Goal: Task Accomplishment & Management: Manage account settings

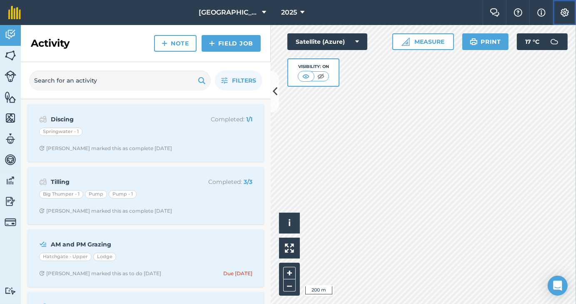
click at [563, 12] on img at bounding box center [565, 12] width 10 height 8
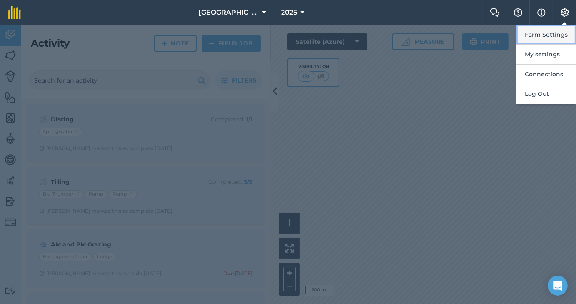
click at [543, 36] on button "Farm Settings" at bounding box center [546, 35] width 60 height 20
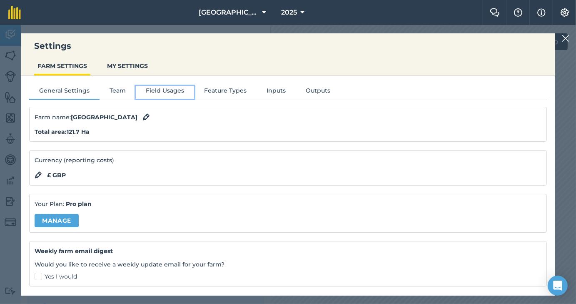
click at [167, 89] on button "Field Usages" at bounding box center [165, 92] width 58 height 12
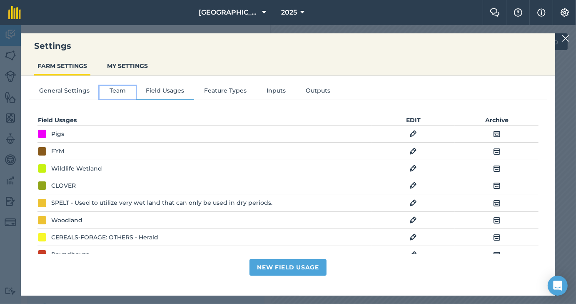
click at [120, 89] on button "Team" at bounding box center [118, 92] width 36 height 12
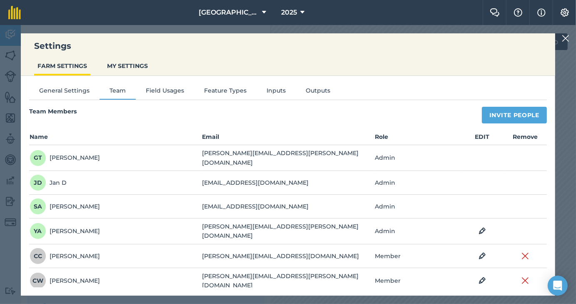
click at [377, 154] on td "Admin" at bounding box center [417, 158] width 86 height 26
click at [54, 153] on div "[PERSON_NAME]" at bounding box center [65, 157] width 70 height 17
click at [225, 156] on td "[PERSON_NAME][EMAIL_ADDRESS][PERSON_NAME][DOMAIN_NAME]" at bounding box center [288, 158] width 172 height 26
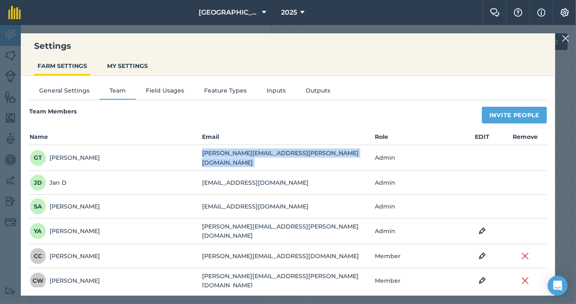
click at [225, 156] on td "[PERSON_NAME][EMAIL_ADDRESS][PERSON_NAME][DOMAIN_NAME]" at bounding box center [288, 158] width 172 height 26
click at [64, 87] on button "General Settings" at bounding box center [64, 92] width 70 height 12
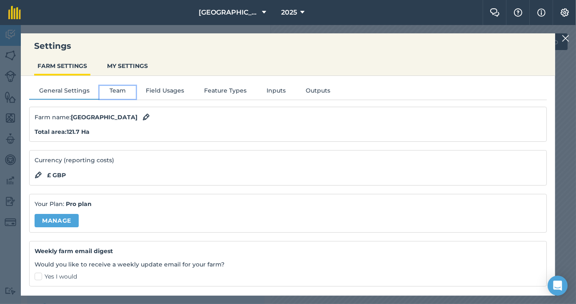
click at [114, 88] on button "Team" at bounding box center [118, 92] width 36 height 12
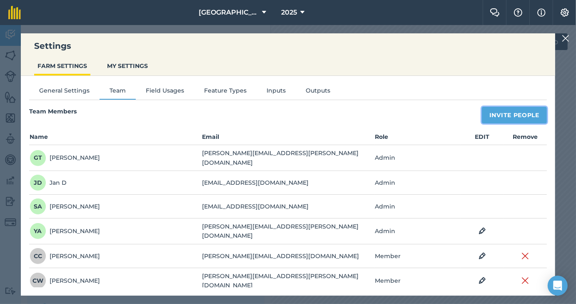
click at [510, 109] on button "Invite People" at bounding box center [514, 115] width 65 height 17
select select "MEMBER"
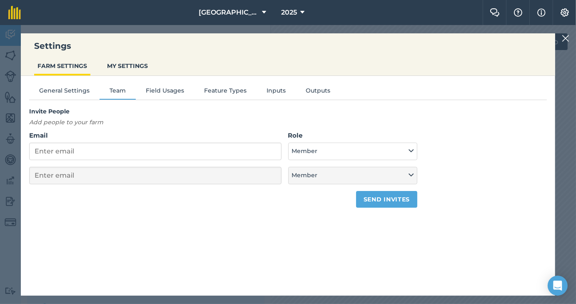
click at [510, 109] on div "Invite People Add people to your farm Email Role Admin - Has full farm manageme…" at bounding box center [288, 157] width 518 height 101
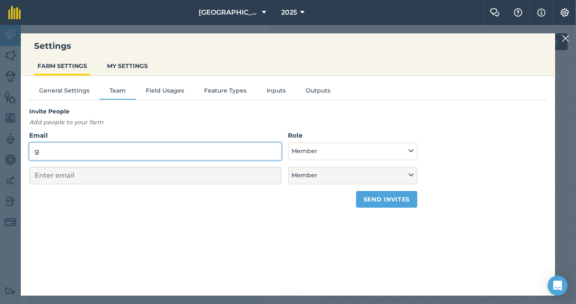
click at [214, 150] on input "g" at bounding box center [155, 150] width 252 height 17
type input "ge"
select select "MEMBER"
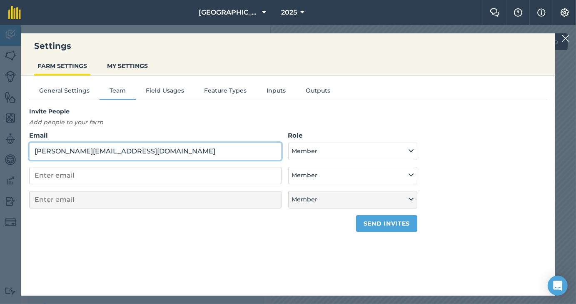
type input "[PERSON_NAME][EMAIL_ADDRESS][DOMAIN_NAME]"
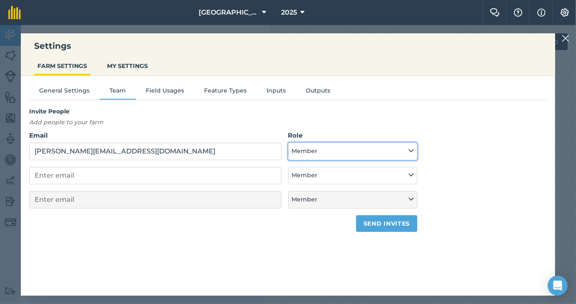
click at [399, 147] on button "Member" at bounding box center [353, 150] width 130 height 17
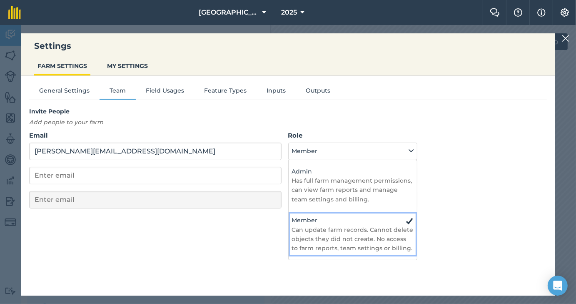
click at [379, 238] on p "Can update farm records. Cannot delete objects they did not create. No access t…" at bounding box center [353, 239] width 122 height 28
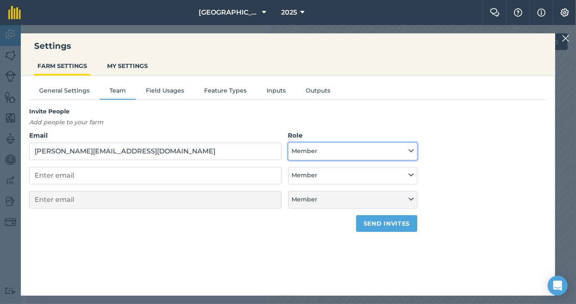
click at [342, 147] on button "Member" at bounding box center [353, 150] width 130 height 17
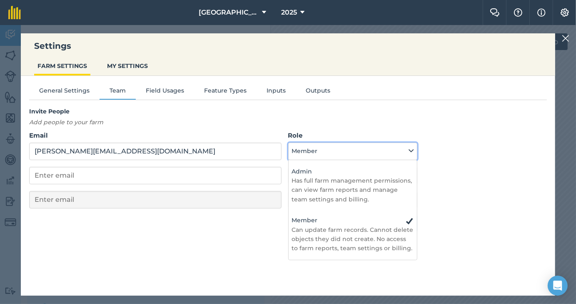
click at [342, 147] on button "Member" at bounding box center [353, 150] width 130 height 17
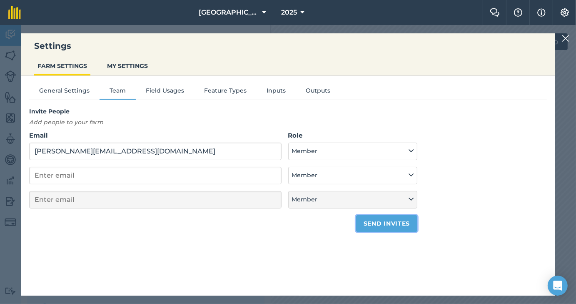
click at [384, 228] on button "Send invites" at bounding box center [386, 223] width 61 height 17
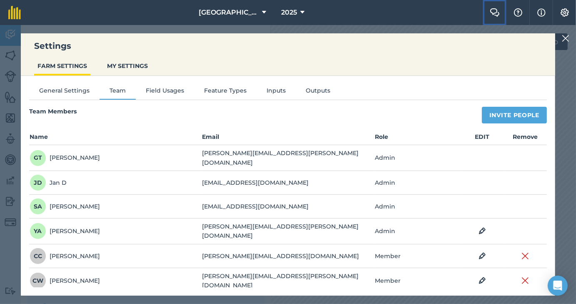
click at [489, 10] on button "Farm Chat" at bounding box center [494, 12] width 23 height 25
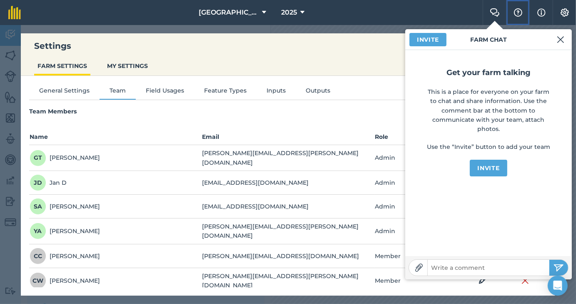
click at [517, 14] on img at bounding box center [518, 12] width 10 height 8
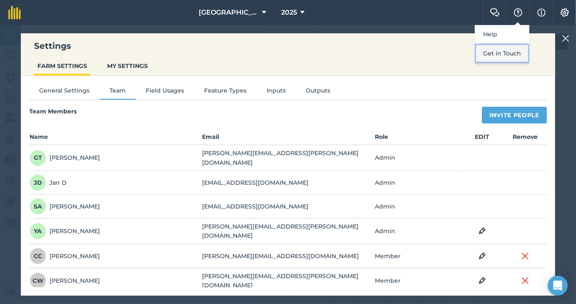
click at [501, 59] on button "Get in Touch" at bounding box center [502, 54] width 55 height 20
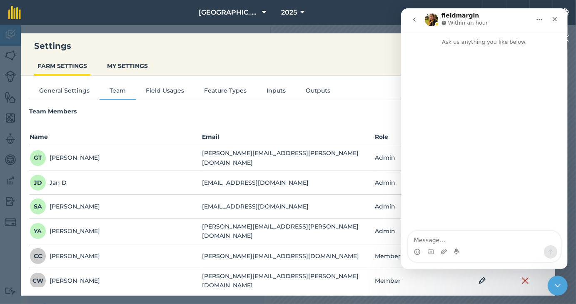
drag, startPoint x: 500, startPoint y: 130, endPoint x: 496, endPoint y: 132, distance: 5.0
click at [496, 132] on div "Intercom messenger" at bounding box center [484, 138] width 167 height 185
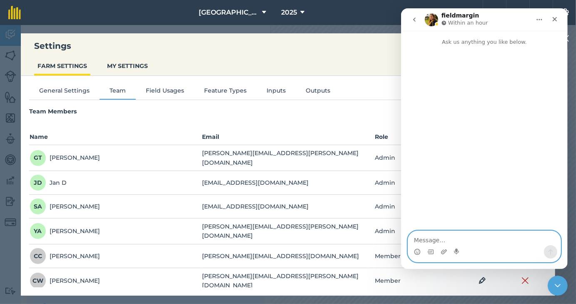
click at [432, 239] on textarea "Message…" at bounding box center [484, 238] width 152 height 14
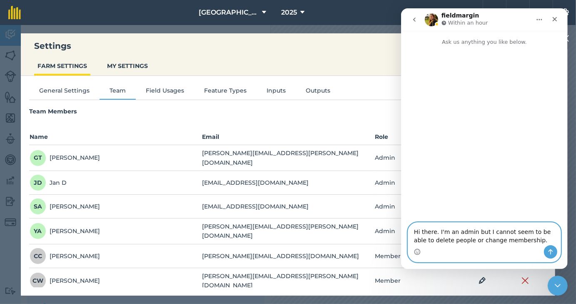
type textarea "Hi there. I'm an admin but I cannot seem to be able to delete people or change …"
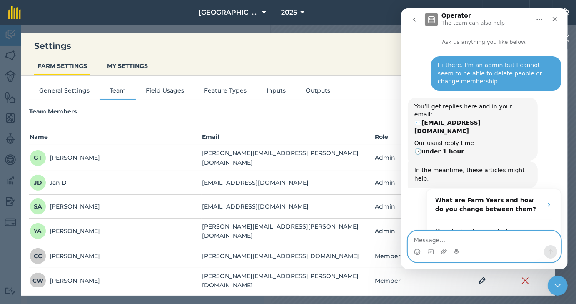
scroll to position [47, 0]
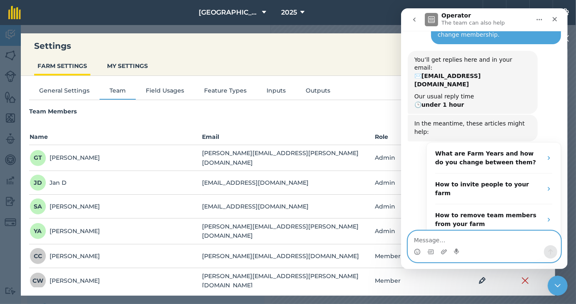
click at [482, 239] on textarea "Message…" at bounding box center [484, 238] width 152 height 14
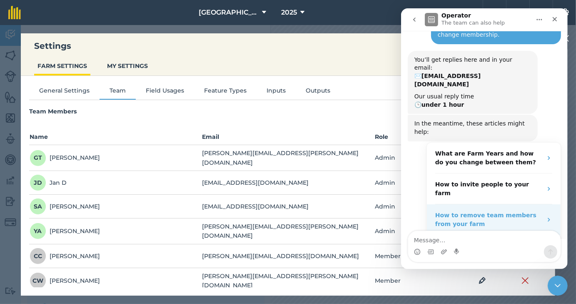
click at [484, 211] on div "How to remove team members from your farm" at bounding box center [488, 219] width 107 height 17
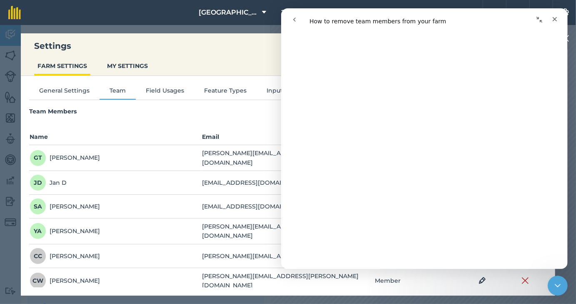
scroll to position [272, 0]
click at [558, 21] on div "Close" at bounding box center [554, 19] width 15 height 15
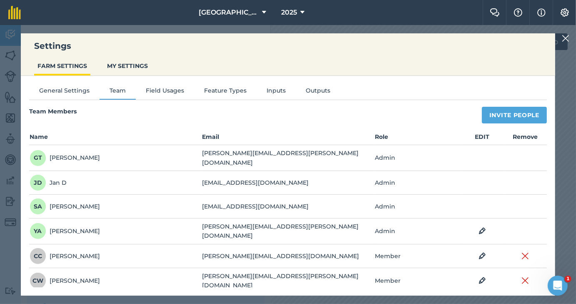
scroll to position [0, 0]
click at [563, 13] on img at bounding box center [565, 12] width 10 height 8
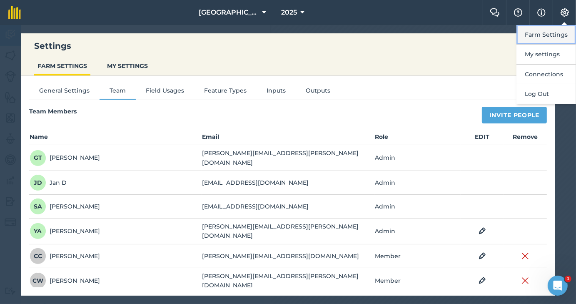
click at [547, 31] on button "Farm Settings" at bounding box center [546, 35] width 60 height 20
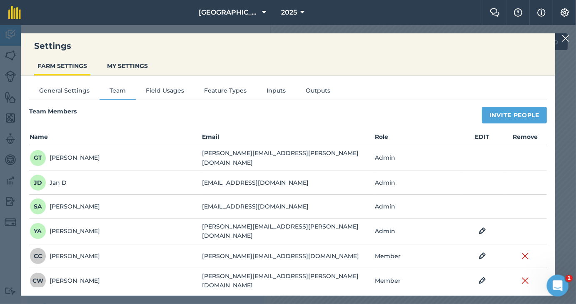
click at [558, 280] on icon "Open Intercom Messenger" at bounding box center [557, 284] width 14 height 14
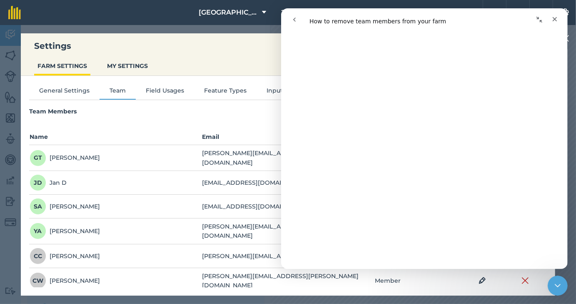
scroll to position [745, 0]
